Goal: Register for event/course

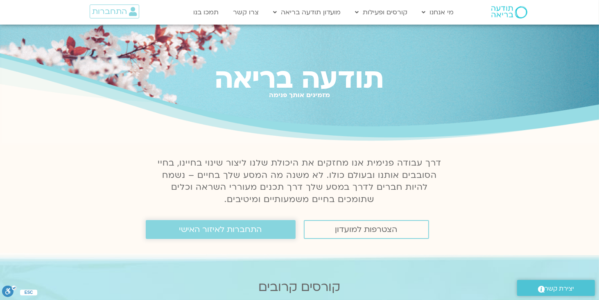
click at [243, 233] on span "התחברות לאיזור האישי" at bounding box center [220, 229] width 83 height 9
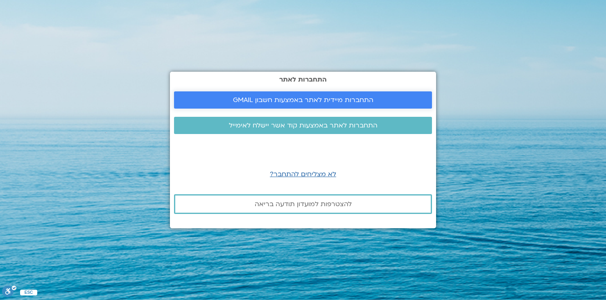
click at [298, 99] on span "התחברות מיידית לאתר באמצעות חשבון GMAIL" at bounding box center [303, 99] width 140 height 7
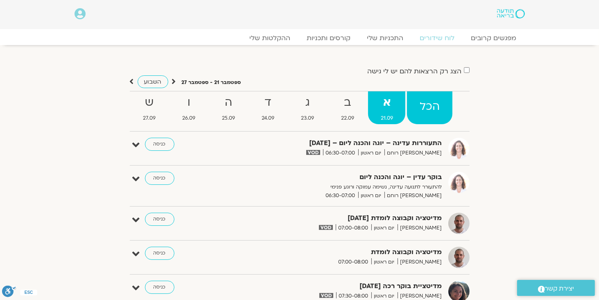
click at [427, 111] on strong "הכל" at bounding box center [429, 106] width 45 height 18
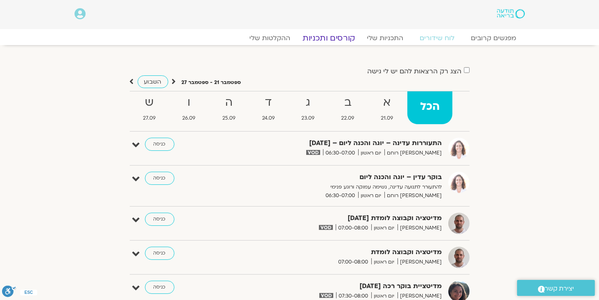
click at [328, 37] on link "קורסים ותכניות" at bounding box center [329, 38] width 72 height 10
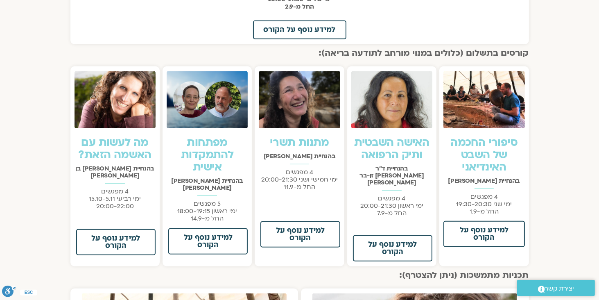
scroll to position [576, 0]
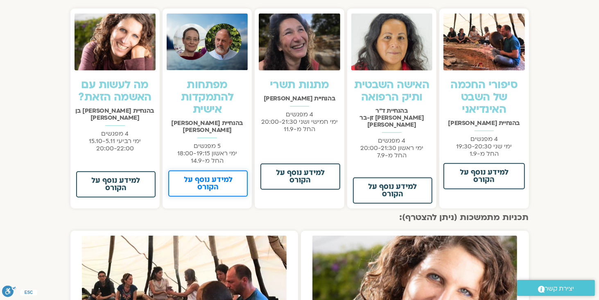
click at [209, 176] on span "למידע נוסף על הקורס" at bounding box center [208, 183] width 58 height 15
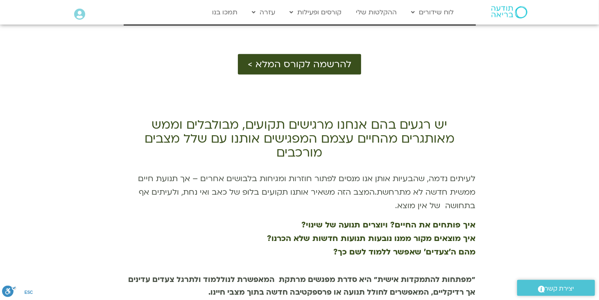
scroll to position [576, 0]
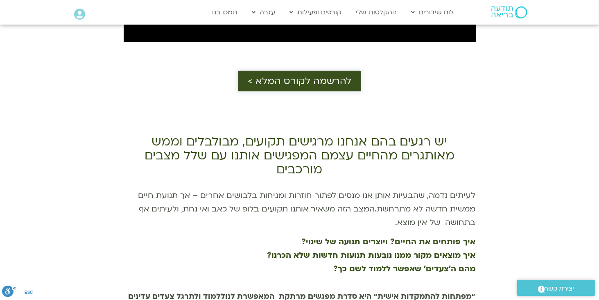
click at [297, 79] on span "להרשמה לקורס המלא >" at bounding box center [300, 81] width 104 height 11
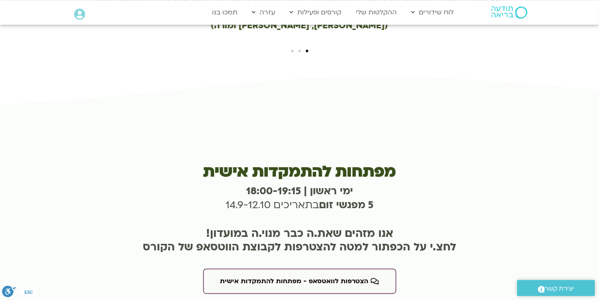
scroll to position [2058, 0]
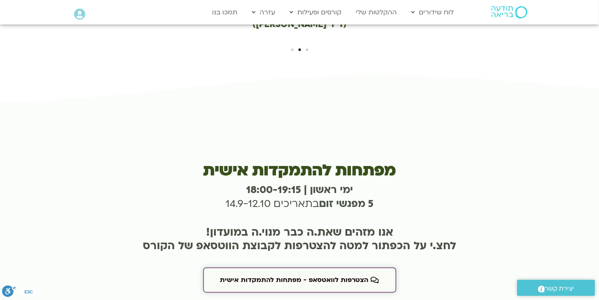
click at [331, 276] on span "הצטרפות לוואטסאפ - מפתחות להתמקדות אישית" at bounding box center [294, 279] width 149 height 7
click at [289, 276] on span "הצטרפות לוואטסאפ - מפתחות להתמקדות אישית" at bounding box center [294, 279] width 149 height 7
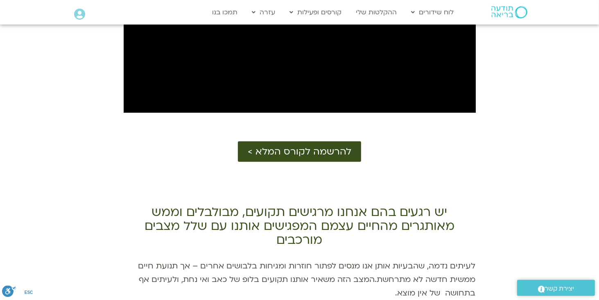
scroll to position [502, 0]
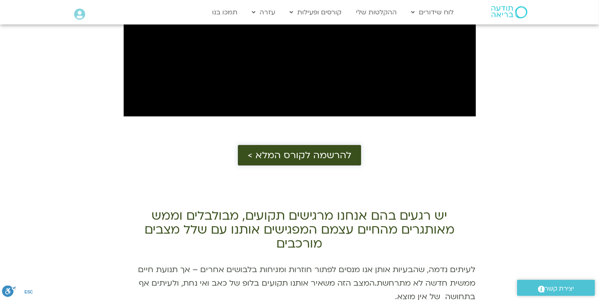
click at [289, 154] on span "להרשמה לקורס המלא >" at bounding box center [300, 155] width 104 height 11
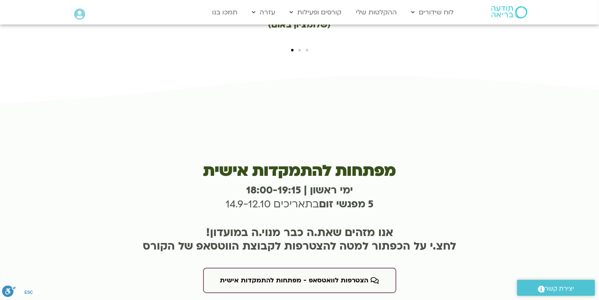
scroll to position [2058, 0]
click at [306, 276] on span "הצטרפות לוואטסאפ - מפתחות להתמקדות אישית" at bounding box center [294, 279] width 149 height 7
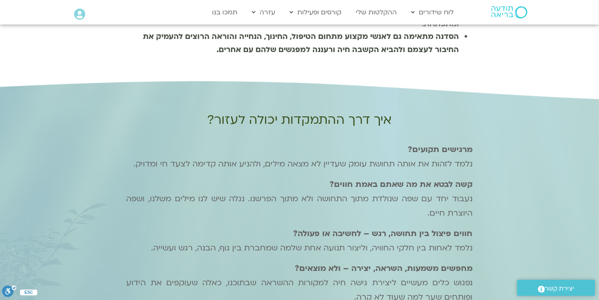
scroll to position [1037, 0]
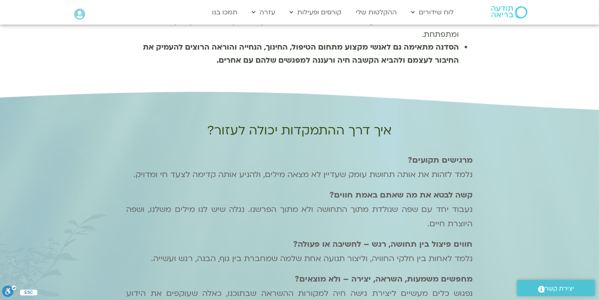
click at [553, 288] on span "יצירת קשר" at bounding box center [559, 288] width 29 height 11
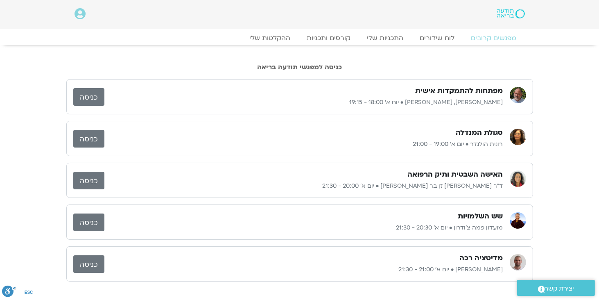
click at [92, 97] on link "כניסה" at bounding box center [88, 97] width 31 height 18
